Goal: Information Seeking & Learning: Find contact information

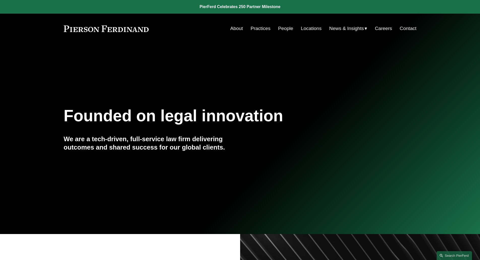
click at [288, 29] on link "People" at bounding box center [285, 29] width 15 height 10
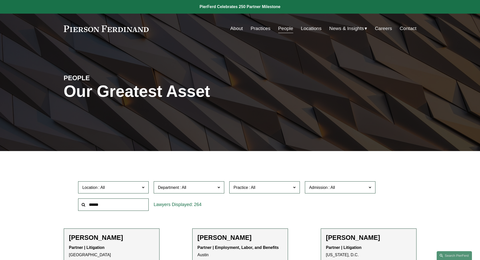
click at [126, 204] on input "text" at bounding box center [113, 204] width 71 height 12
type input "******"
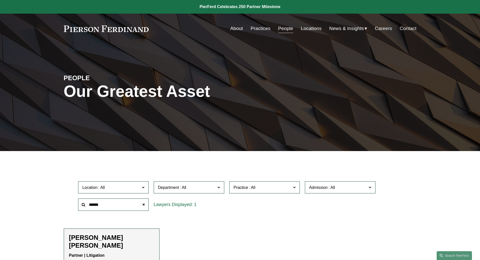
click at [110, 234] on h2 "[PERSON_NAME] [PERSON_NAME]" at bounding box center [111, 241] width 85 height 16
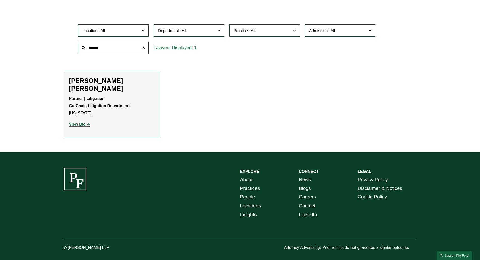
click at [71, 122] on strong "View Bio" at bounding box center [77, 124] width 17 height 4
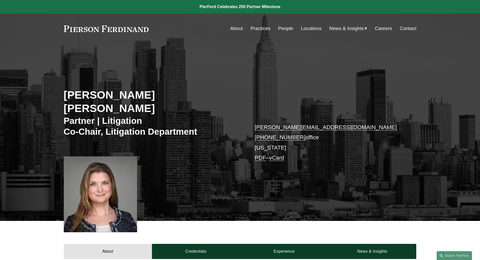
scroll to position [227, 0]
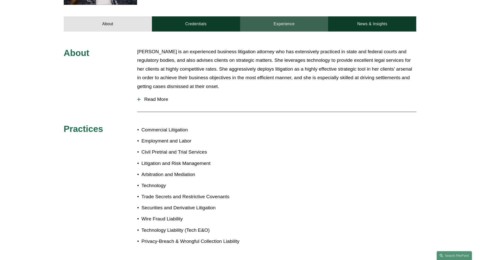
click at [265, 16] on link "Experience" at bounding box center [284, 23] width 88 height 15
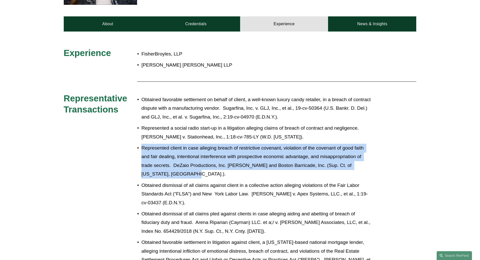
drag, startPoint x: 132, startPoint y: 135, endPoint x: 175, endPoint y: 167, distance: 54.1
click at [175, 167] on p "Represented client in case alleging breach of restrictive covenant, violation o…" at bounding box center [256, 161] width 231 height 35
copy p "Represented client in case alleging breach of restrictive covenant, violation o…"
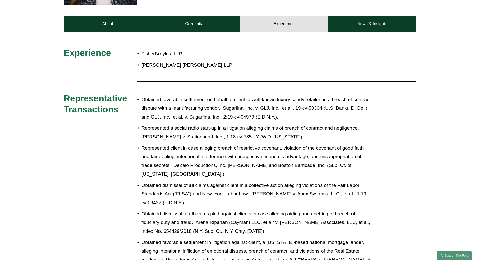
click at [268, 238] on p "Obtained favorable settlement in litigation against client, a Michigan-based na…" at bounding box center [256, 255] width 231 height 35
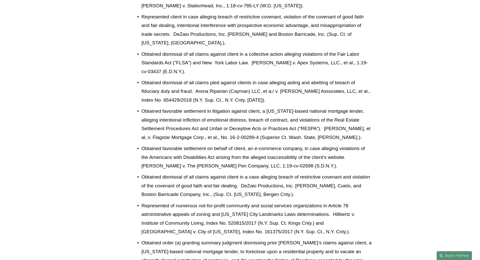
scroll to position [368, 0]
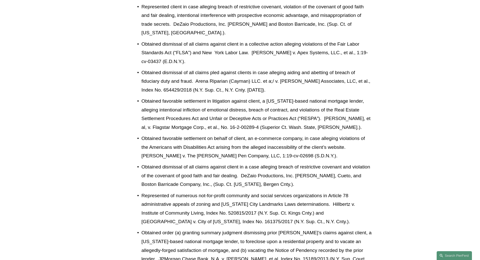
drag, startPoint x: 142, startPoint y: 155, endPoint x: 306, endPoint y: 176, distance: 165.2
click at [306, 176] on p "Obtained dismissal of all claims against client in a case alleging breach of re…" at bounding box center [256, 175] width 231 height 26
copy p "Obtained dismissal of all claims against client in a case alleging breach of re…"
click at [214, 228] on p "Obtained order (a) granting summary judgment dismissing prior lender’s claims a…" at bounding box center [256, 250] width 231 height 44
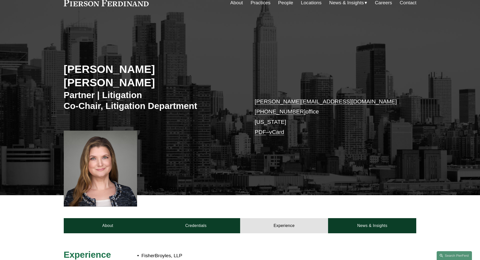
scroll to position [0, 0]
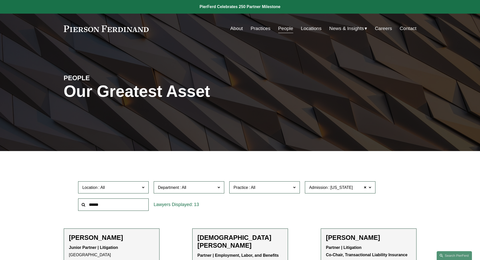
scroll to position [420, 0]
